Goal: Transaction & Acquisition: Subscribe to service/newsletter

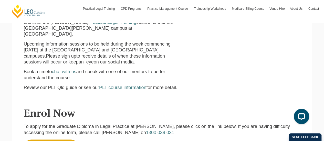
scroll to position [308, 0]
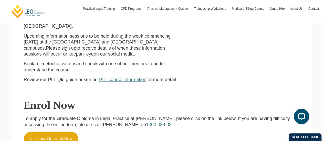
click at [131, 77] on span "PLT course information" at bounding box center [122, 79] width 47 height 5
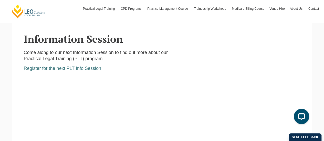
scroll to position [769, 0]
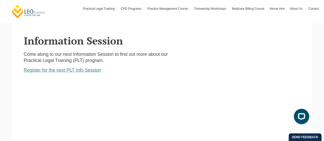
click at [73, 71] on link "Register for the next PLT Info Session" at bounding box center [63, 70] width 78 height 5
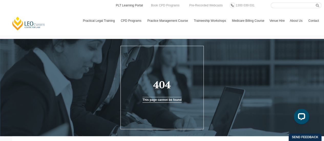
click at [134, 5] on link "PLT Learning Portal" at bounding box center [129, 6] width 28 height 6
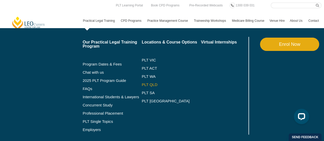
click at [144, 83] on link "PLT QLD" at bounding box center [171, 85] width 59 height 4
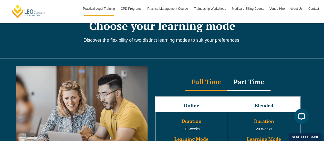
scroll to position [410, 0]
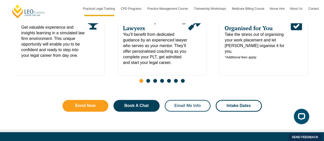
click at [177, 104] on span "Email Me Info" at bounding box center [188, 106] width 26 height 4
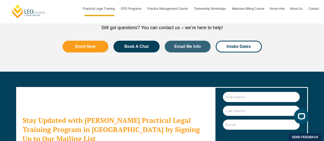
scroll to position [2789, 0]
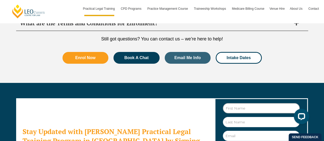
click at [248, 103] on input "First Name" at bounding box center [261, 108] width 77 height 10
type input "Alena"
type input "Kouzmenkov"
type input "belladonnaqld@gmail.com"
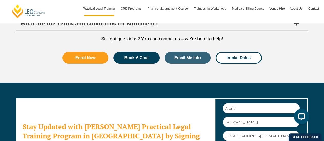
scroll to position [2814, 0]
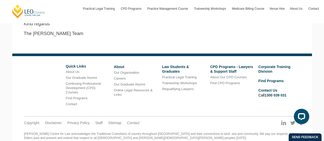
scroll to position [221, 0]
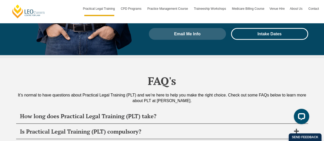
scroll to position [2430, 0]
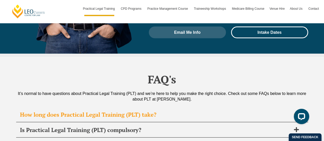
click at [118, 111] on h2 "How long does Practical Legal Training (PLT) take?" at bounding box center [155, 114] width 271 height 7
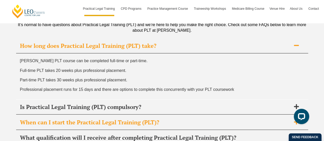
scroll to position [2507, 0]
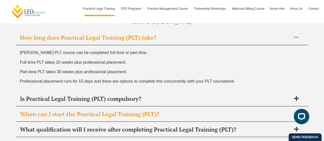
click at [77, 111] on h2 "When can I start the Practical Legal Training (PLT)?" at bounding box center [155, 114] width 271 height 7
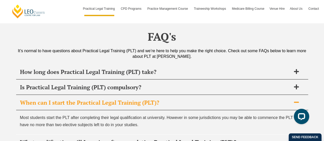
scroll to position [2498, 0]
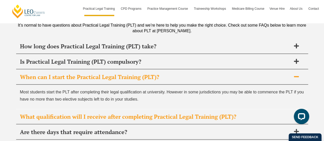
click at [129, 113] on h2 "What qualification will I receive after completing Practical Legal Training (PL…" at bounding box center [155, 116] width 271 height 7
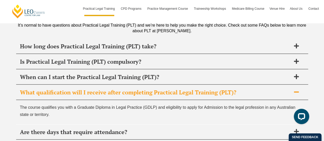
scroll to position [2524, 0]
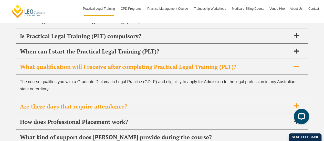
click at [95, 103] on h2 "Are there days that require attendance?" at bounding box center [155, 106] width 271 height 7
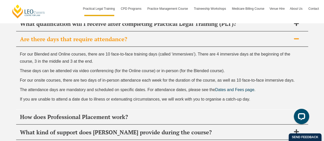
scroll to position [2575, 0]
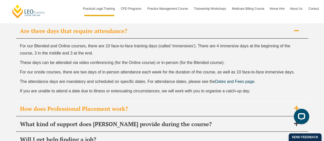
click at [64, 105] on h2 "How does Professional Placement work?" at bounding box center [155, 108] width 271 height 7
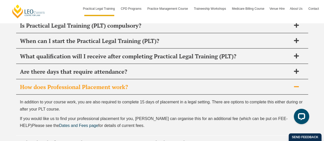
scroll to position [2560, 0]
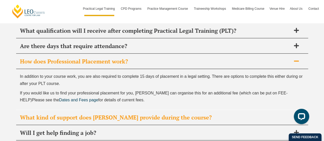
click at [46, 114] on h2 "What kind of support does Leo Cussen provide during the course?" at bounding box center [155, 117] width 271 height 7
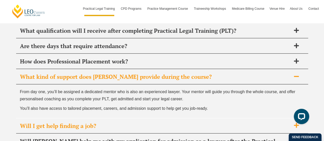
scroll to position [2586, 0]
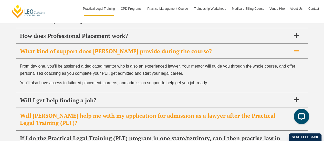
click at [26, 112] on h2 "Will [PERSON_NAME] help me with my application for admission as a lawyer after …" at bounding box center [155, 119] width 271 height 14
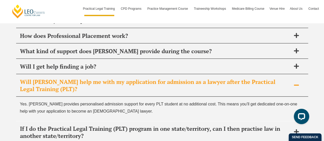
scroll to position [2611, 0]
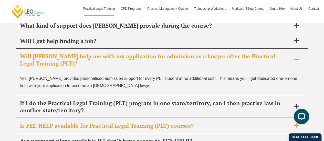
click at [27, 122] on h2 "Is FEE-HELP available for Practical Legal Training (PLT) courses?" at bounding box center [155, 125] width 271 height 7
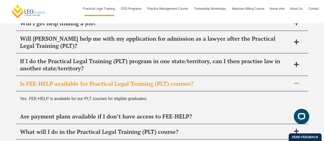
scroll to position [2637, 0]
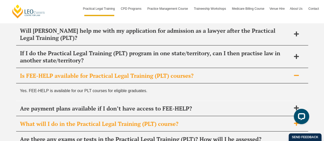
click at [28, 120] on h2 "What will I do in the Practical Legal Training (PLT) course?" at bounding box center [155, 123] width 271 height 7
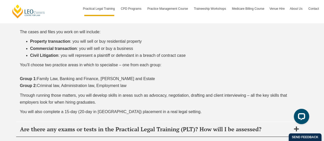
scroll to position [2765, 0]
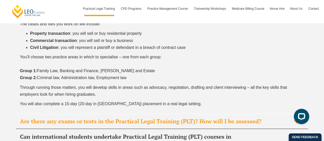
click at [25, 118] on h2 "Are there any exams or tests in the Practical Legal Training (PLT)? How will I …" at bounding box center [155, 121] width 271 height 7
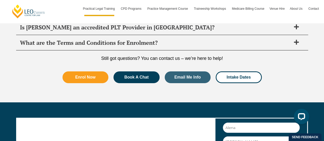
scroll to position [2778, 0]
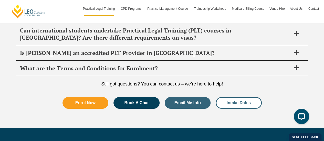
click at [233, 101] on span "Intake Dates" at bounding box center [239, 103] width 24 height 4
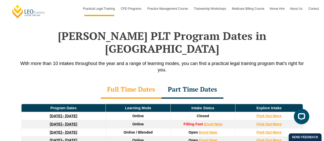
scroll to position [661, 0]
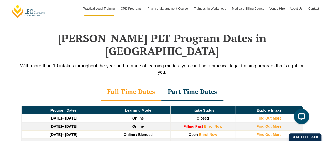
click at [186, 83] on div "Part Time Dates" at bounding box center [193, 92] width 62 height 18
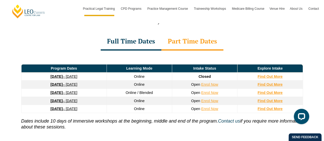
scroll to position [713, 0]
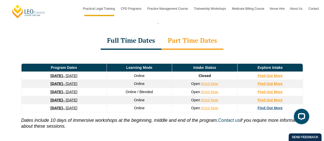
click at [267, 106] on strong "Find Out More" at bounding box center [270, 108] width 25 height 4
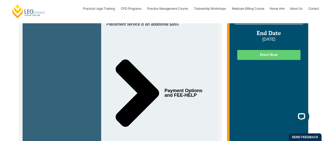
scroll to position [179, 0]
